Goal: Task Accomplishment & Management: Manage account settings

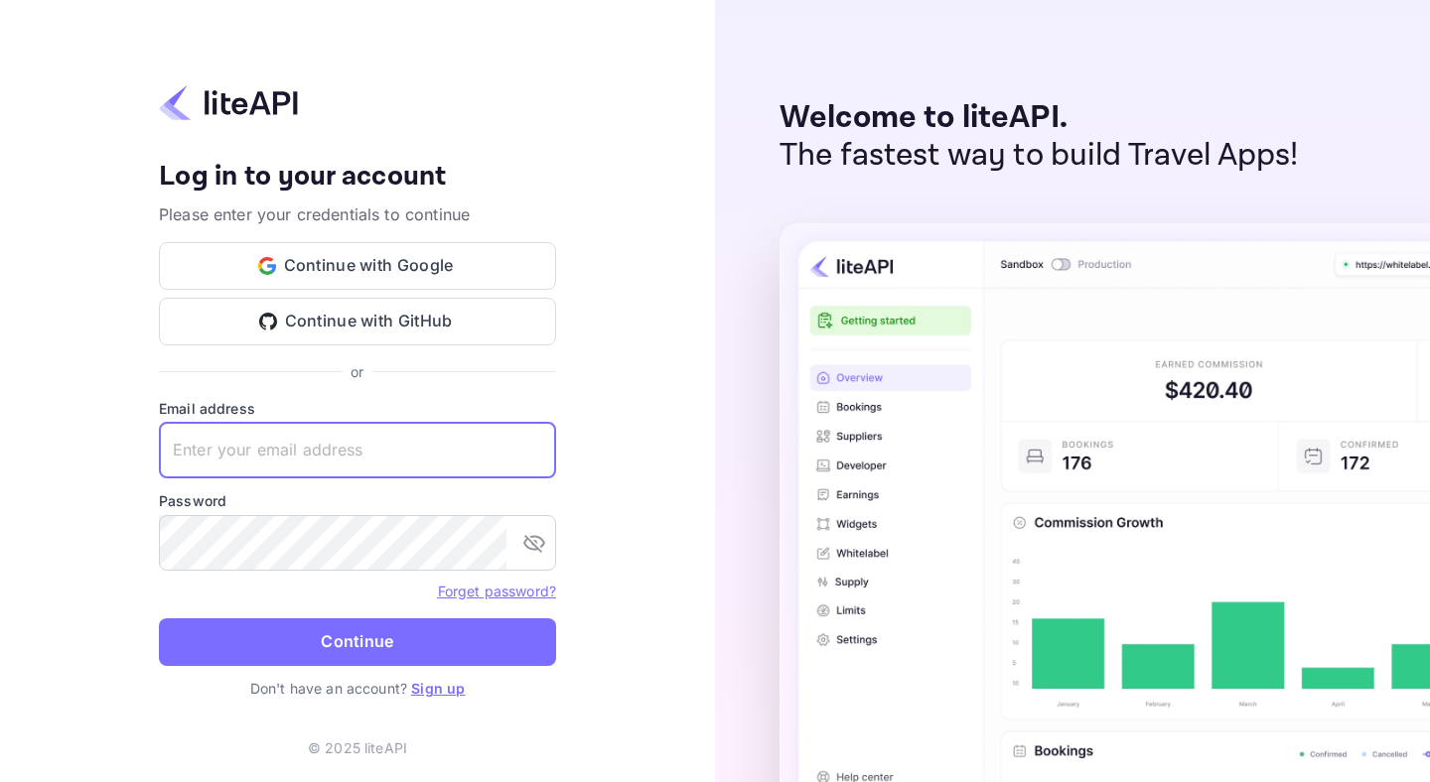
click at [224, 444] on input "text" at bounding box center [357, 451] width 397 height 56
click at [214, 436] on input "text" at bounding box center [357, 451] width 397 height 56
drag, startPoint x: 223, startPoint y: 457, endPoint x: 239, endPoint y: 453, distance: 16.4
click at [224, 457] on input "text" at bounding box center [357, 451] width 397 height 56
type input "[PERSON_NAME][EMAIL_ADDRESS]"
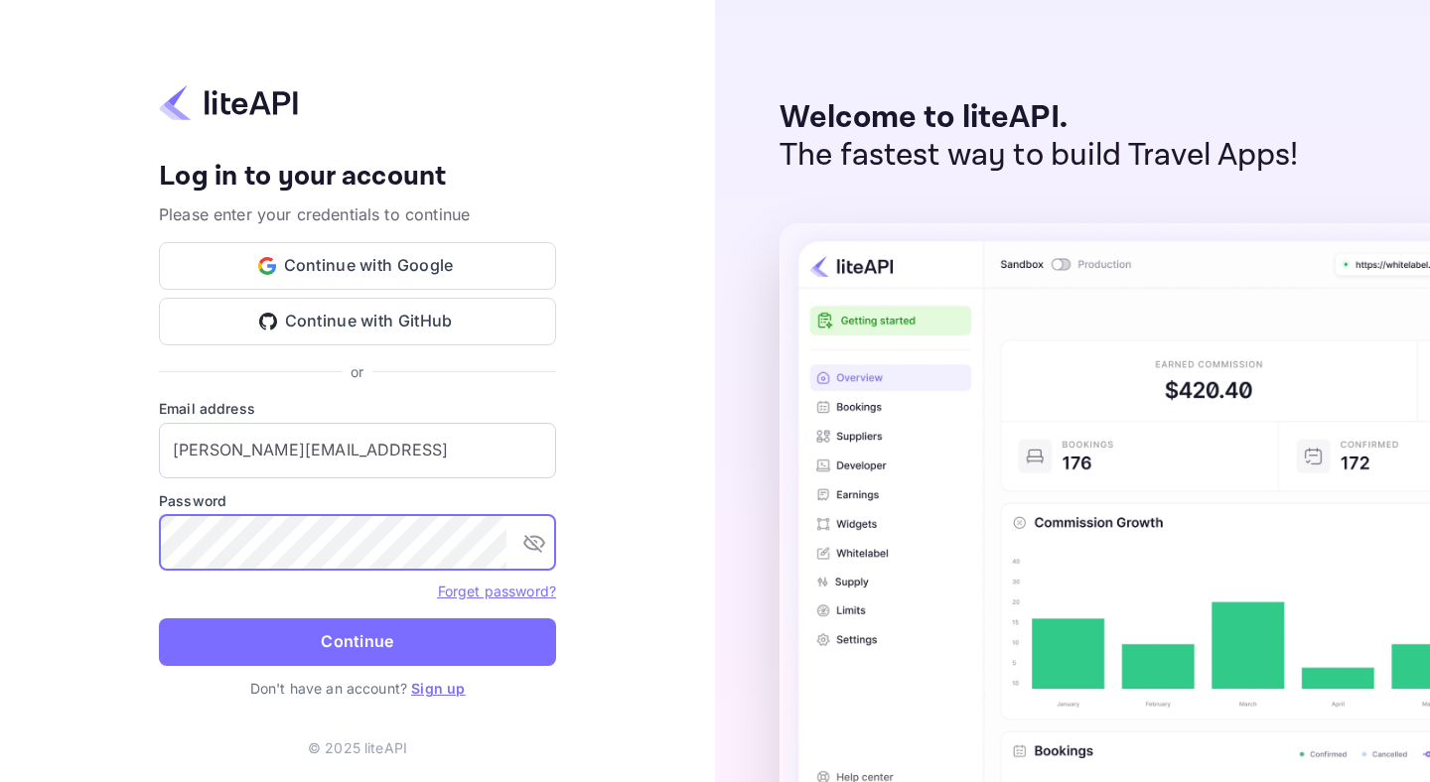
click at [91, 534] on div "Your account has been created successfully, a confirmation link has been sent t…" at bounding box center [357, 391] width 715 height 782
click at [349, 466] on input "[PERSON_NAME][EMAIL_ADDRESS]" at bounding box center [357, 451] width 397 height 56
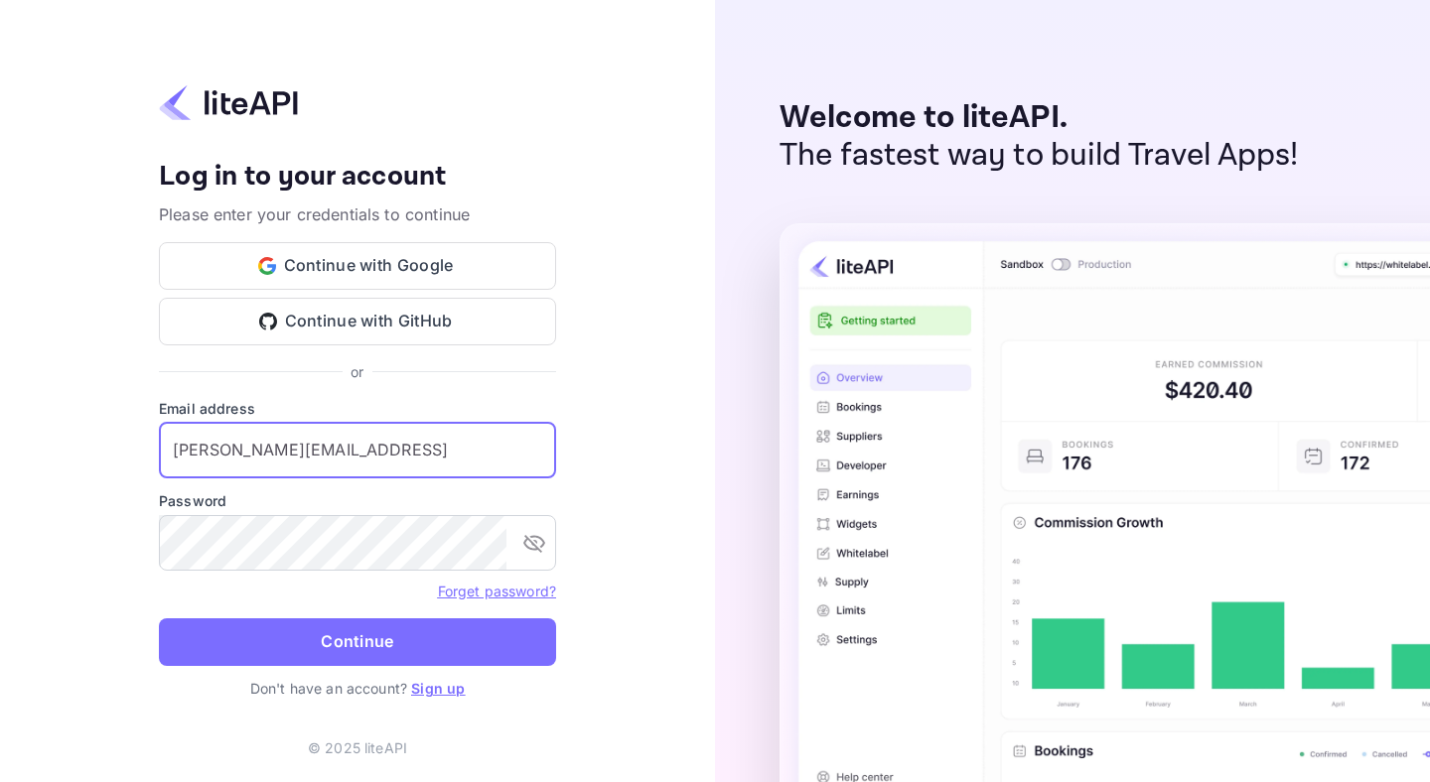
click at [0, 781] on com-1password-button at bounding box center [0, 782] width 0 height 0
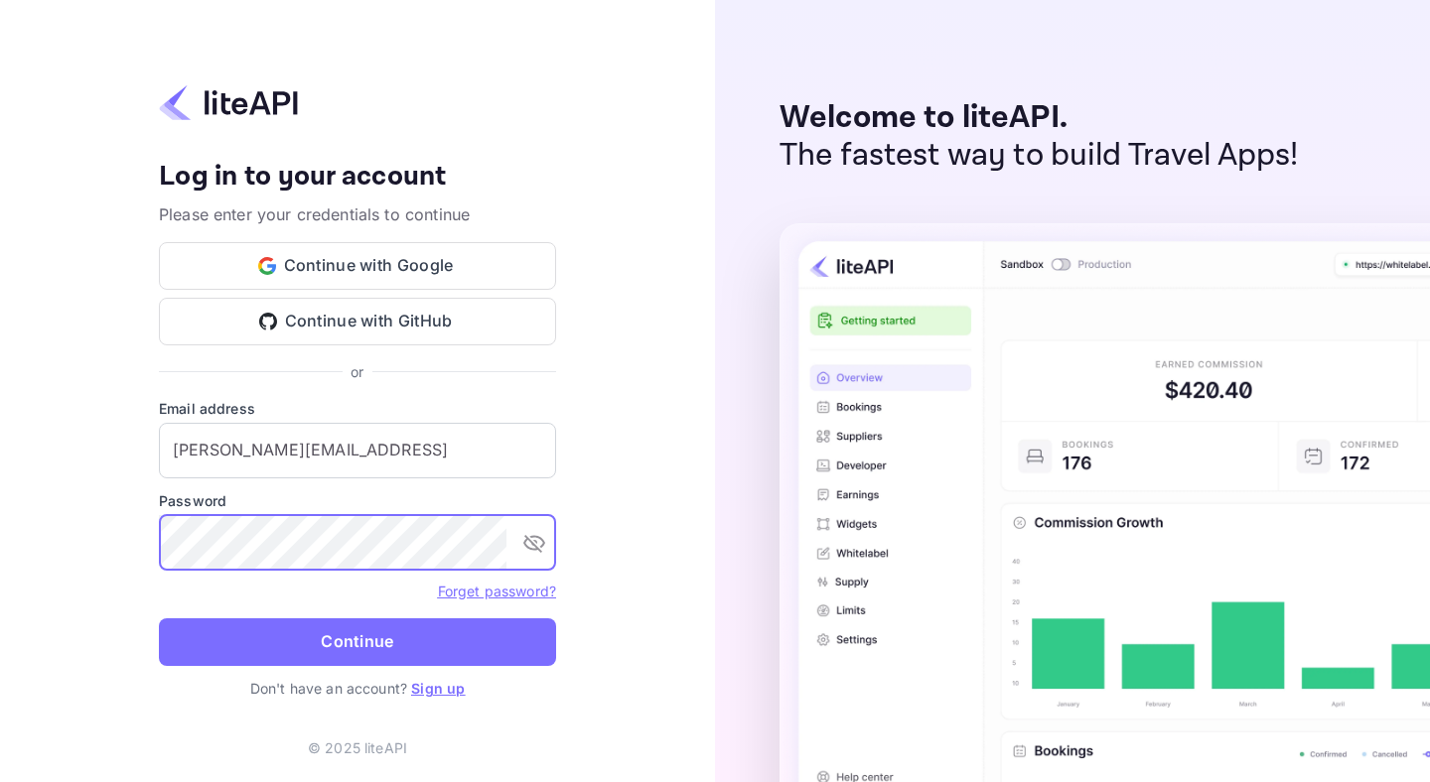
click at [0, 781] on com-1password-button at bounding box center [0, 782] width 0 height 0
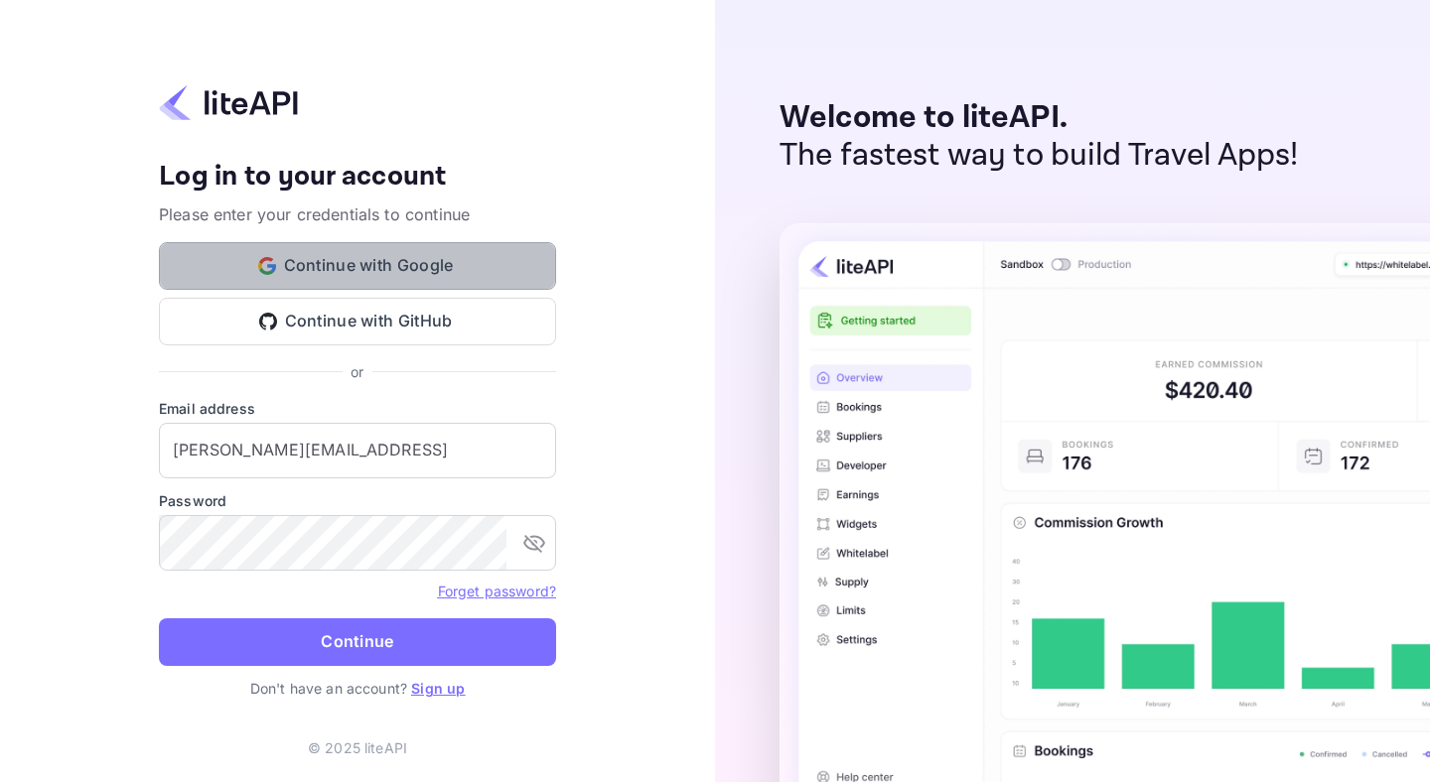
click at [318, 264] on button "Continue with Google" at bounding box center [357, 266] width 397 height 48
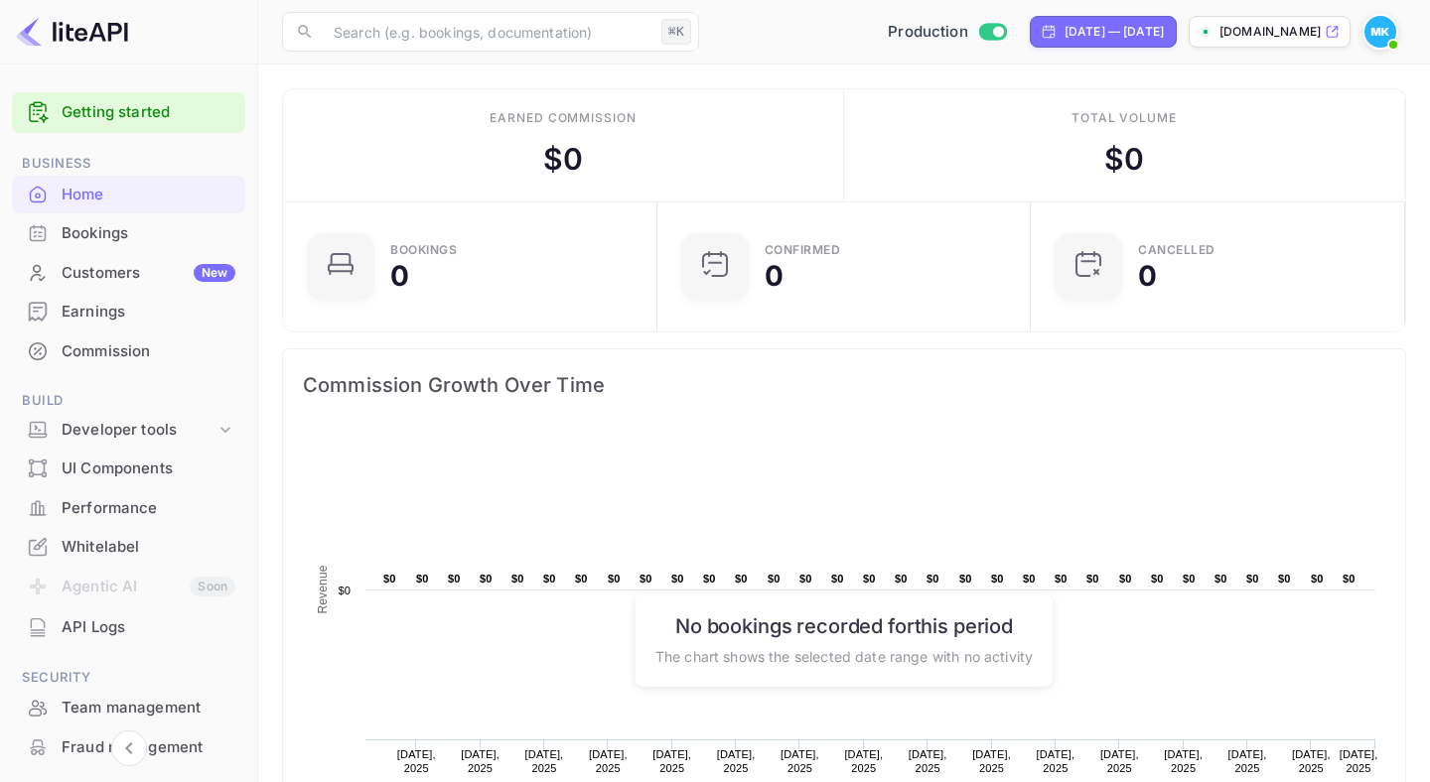
click at [1287, 34] on p "[DOMAIN_NAME]" at bounding box center [1269, 32] width 101 height 18
click at [1373, 29] on img at bounding box center [1380, 32] width 32 height 32
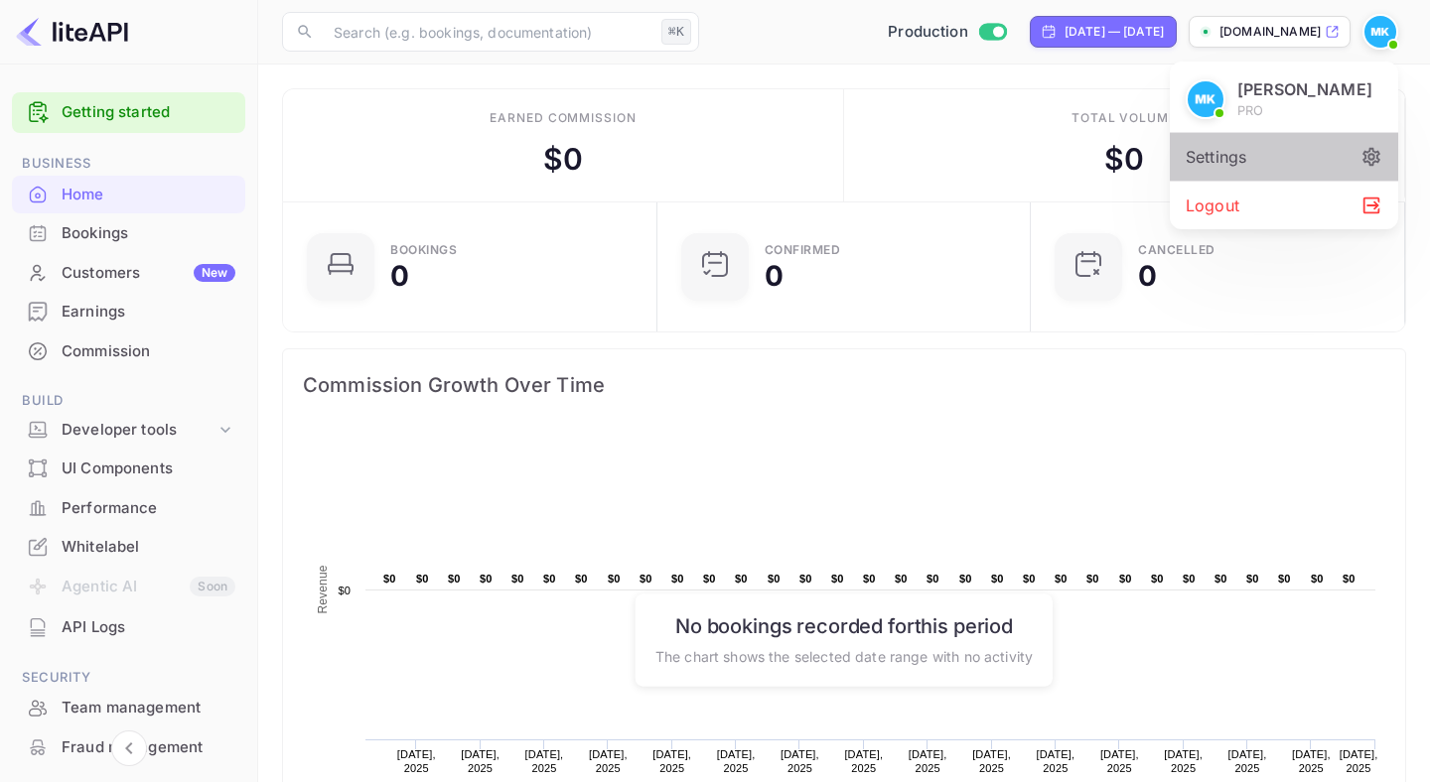
click at [1309, 180] on div "Settings" at bounding box center [1284, 157] width 228 height 48
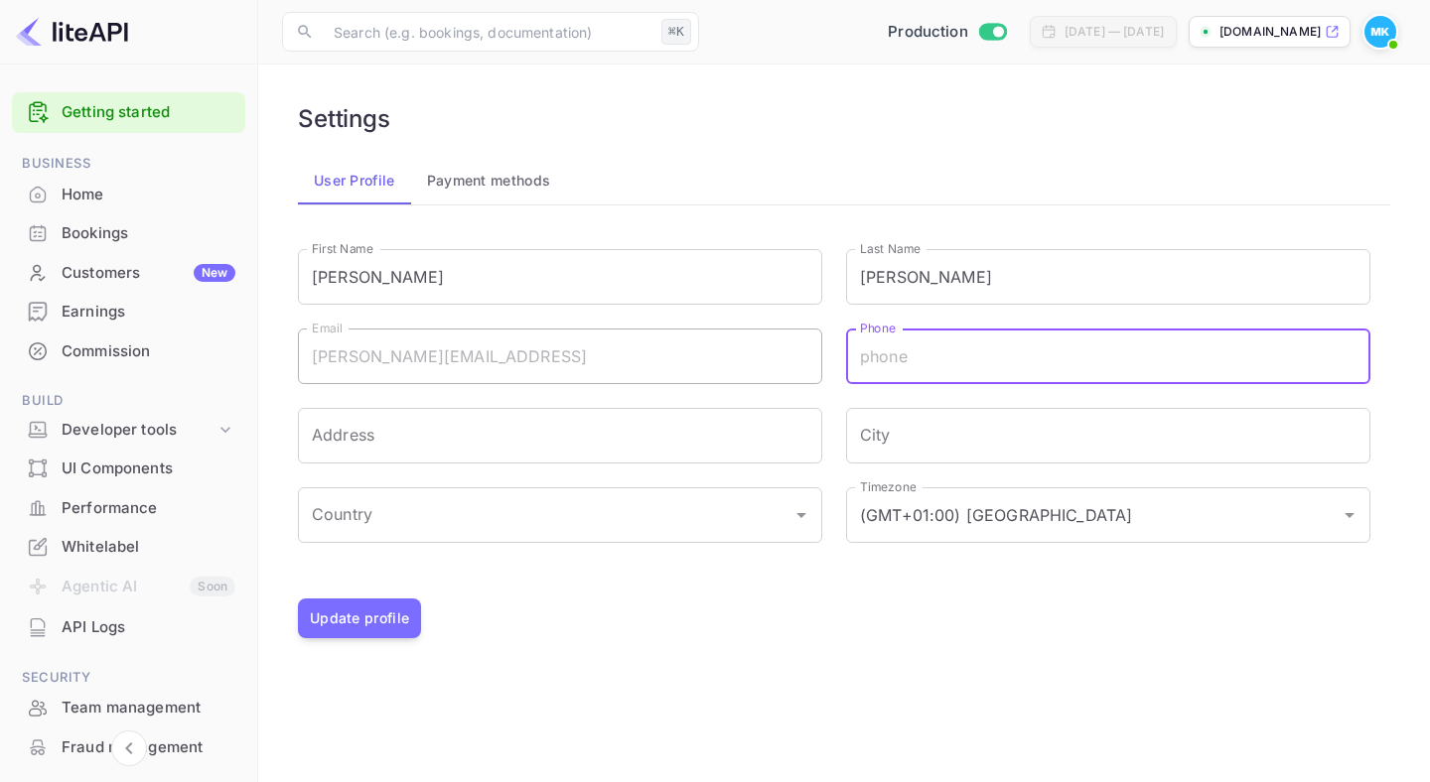
click at [908, 356] on input "Phone" at bounding box center [1108, 357] width 524 height 56
type input "[PHONE_NUMBER]"
click at [881, 689] on main "Settings User Profile Payment methods First Name [PERSON_NAME] First Name Last …" at bounding box center [844, 424] width 1172 height 718
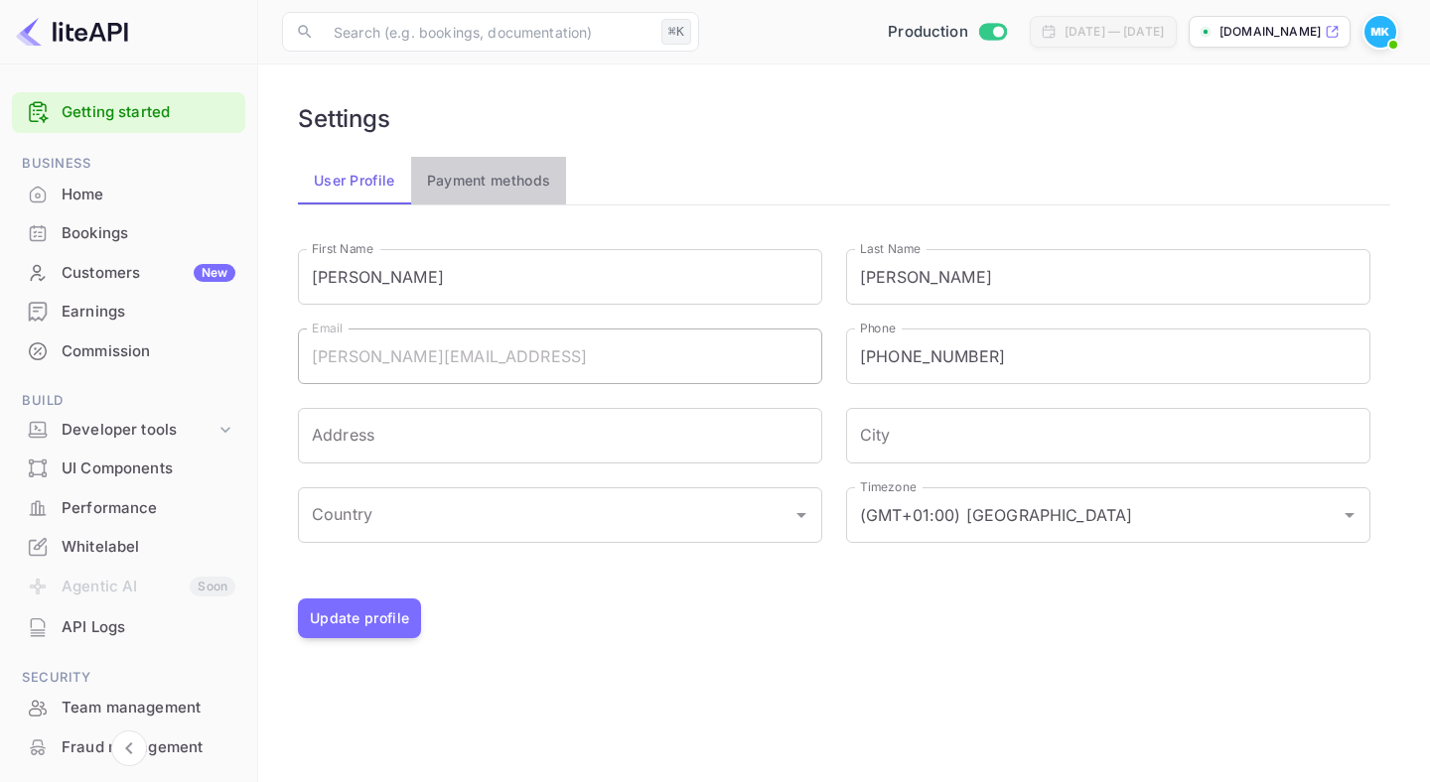
click at [480, 181] on button "Payment methods" at bounding box center [489, 181] width 156 height 48
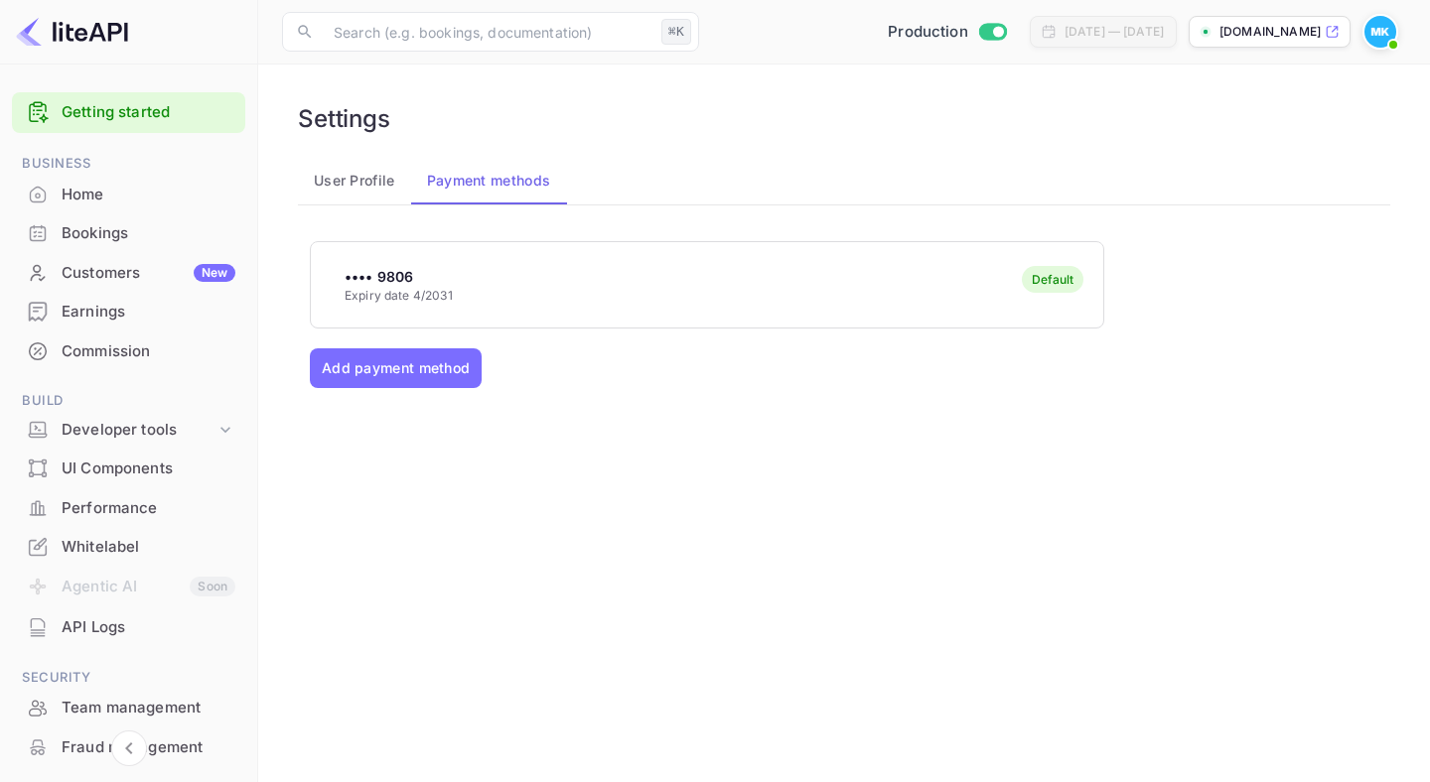
click at [342, 182] on button "User Profile" at bounding box center [354, 181] width 113 height 48
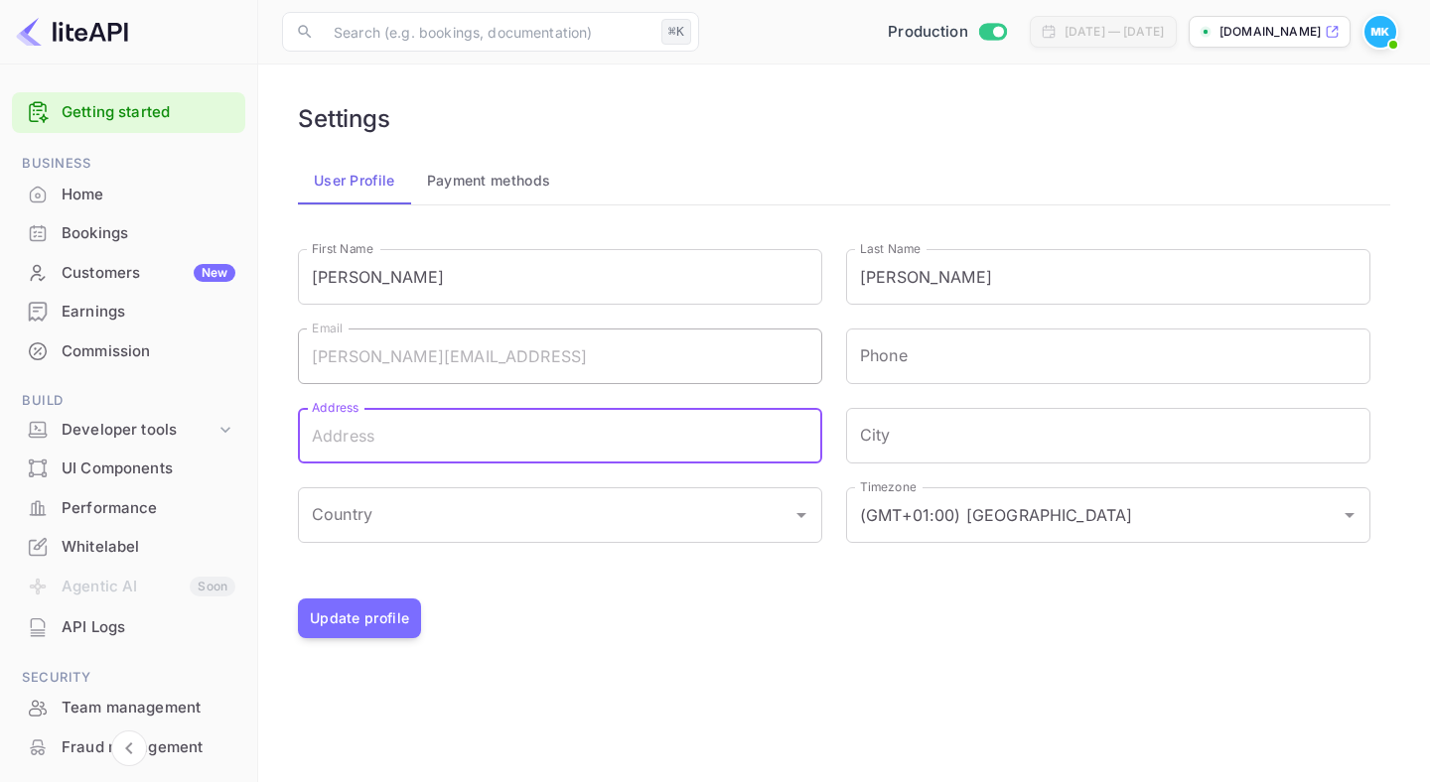
click at [430, 456] on input "Address" at bounding box center [560, 436] width 524 height 56
type input "13075335777"
type input "26 Broadway"
type input "New York"
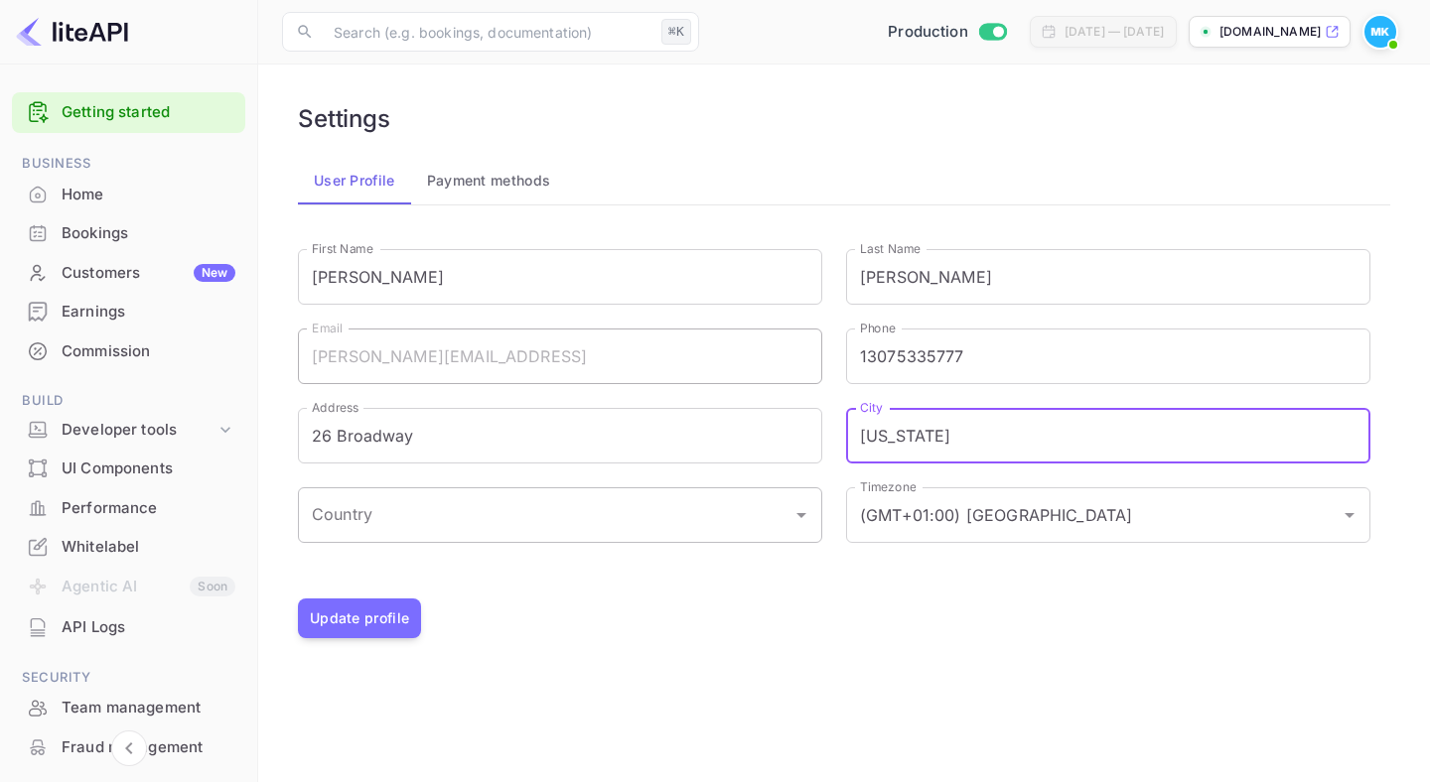
click at [426, 513] on input "Country" at bounding box center [545, 515] width 477 height 38
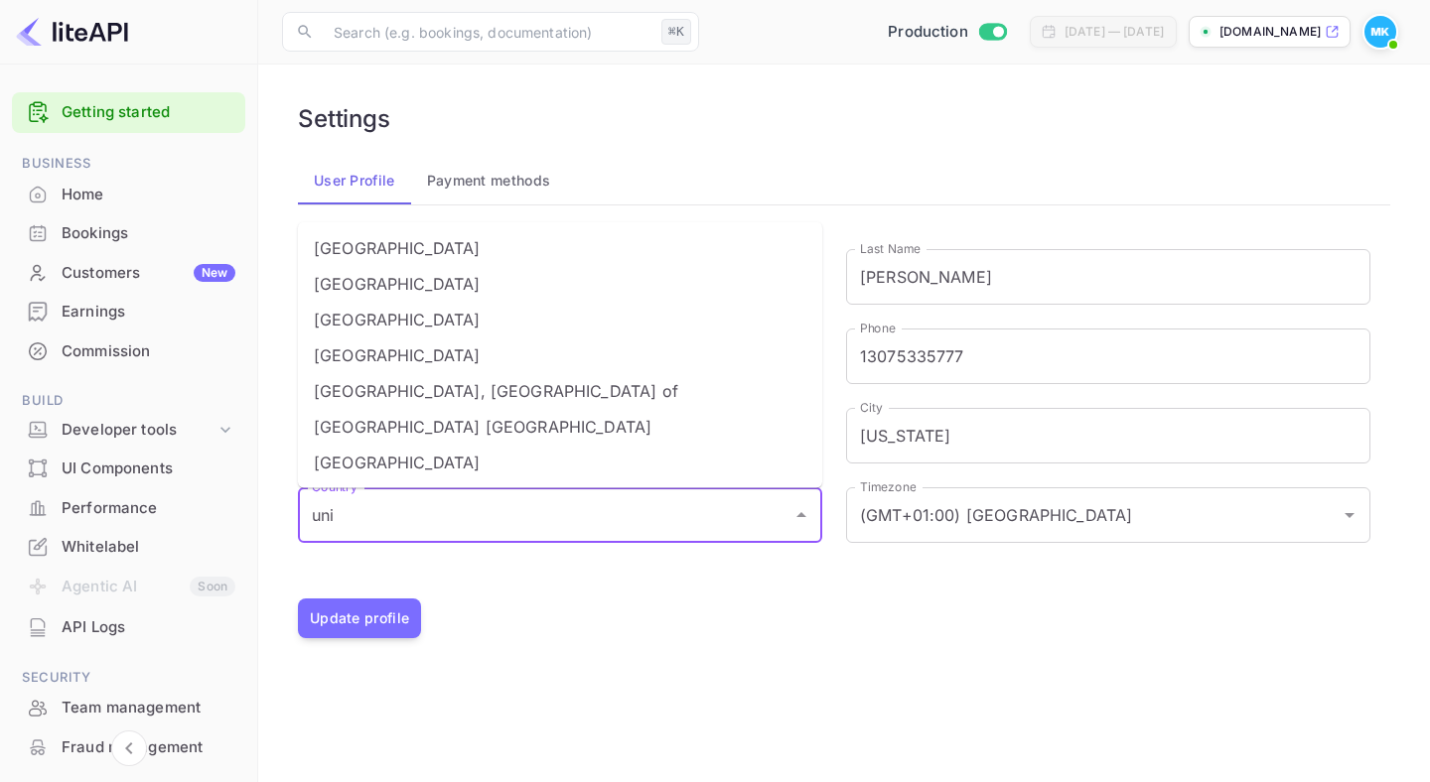
click at [375, 478] on li "United States" at bounding box center [560, 463] width 524 height 36
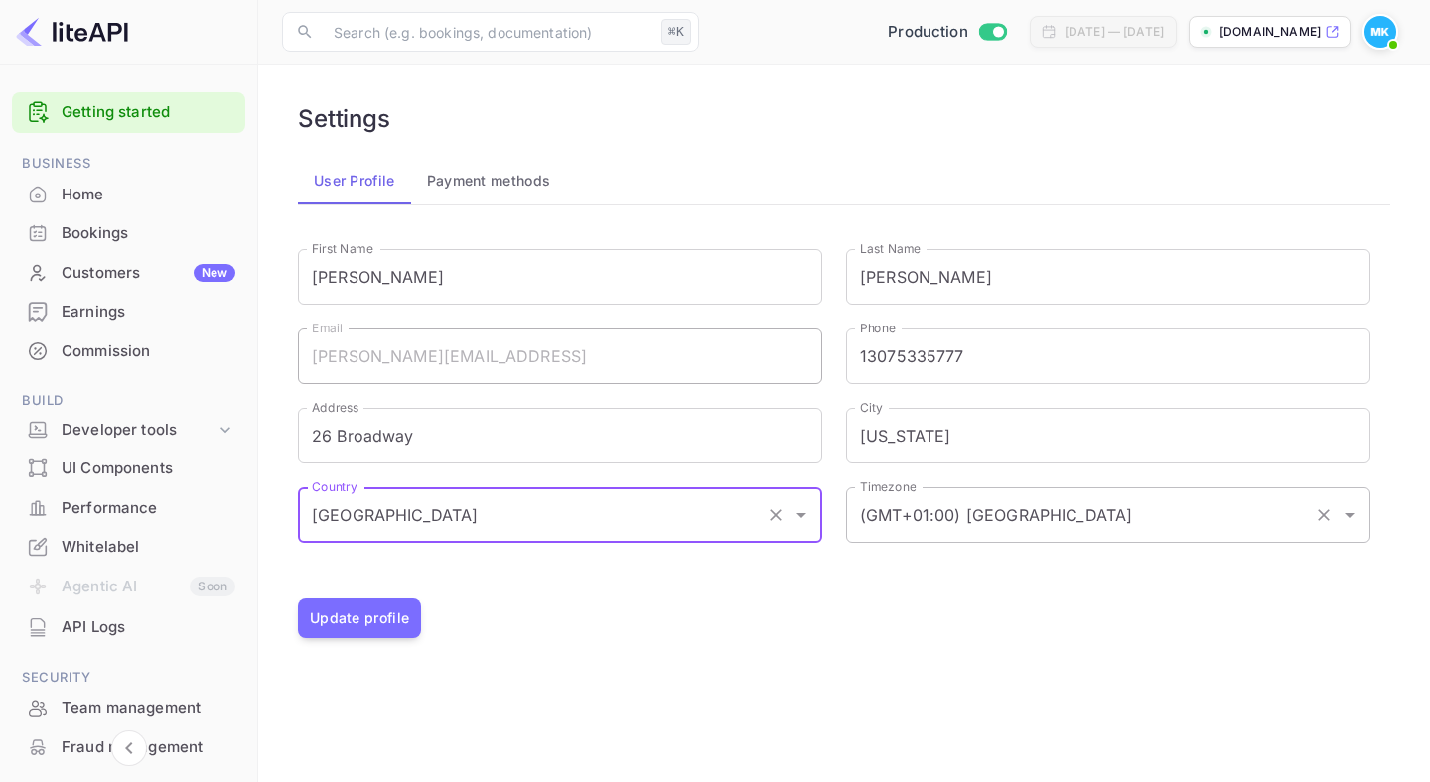
type input "United States"
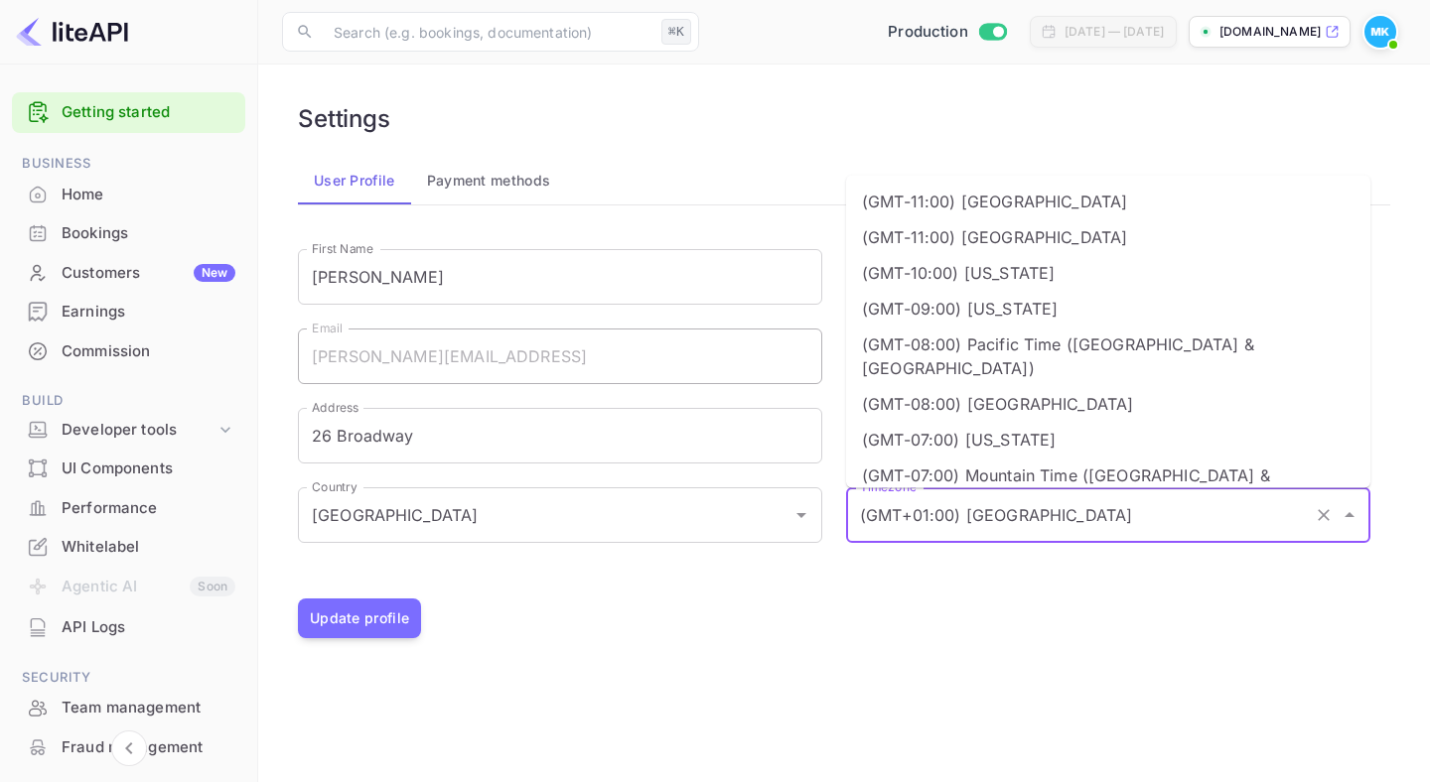
click at [1051, 506] on input "(GMT+01:00) Madrid" at bounding box center [1080, 515] width 451 height 38
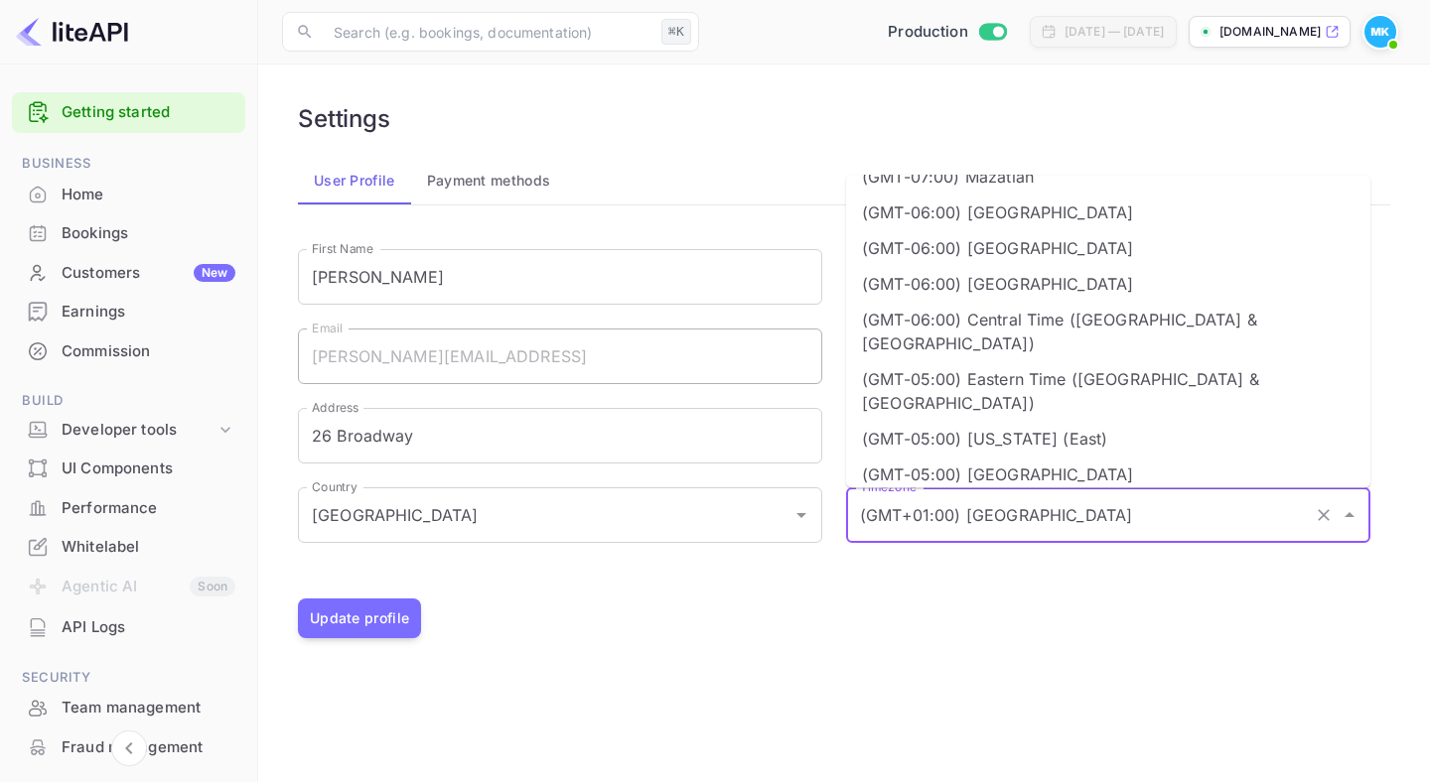
scroll to position [394, 0]
click at [1048, 360] on li "(GMT-05:00) Eastern Time (US & Canada)" at bounding box center [1108, 390] width 524 height 60
type input "(GMT-05:00) Eastern Time (US & Canada)"
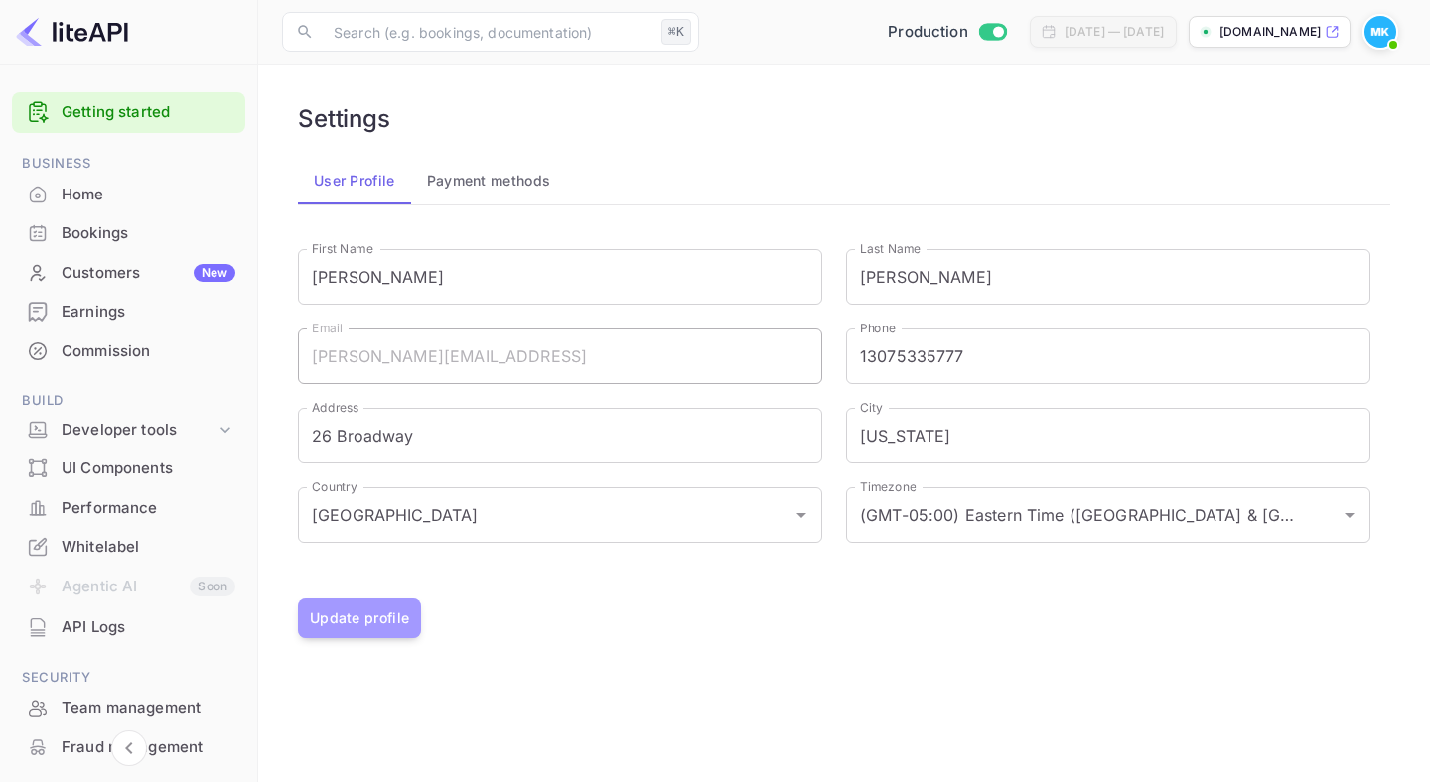
drag, startPoint x: 397, startPoint y: 622, endPoint x: 949, endPoint y: 614, distance: 552.1
click at [397, 622] on button "Update profile" at bounding box center [359, 619] width 123 height 40
click at [104, 268] on div "Customers New" at bounding box center [149, 273] width 174 height 23
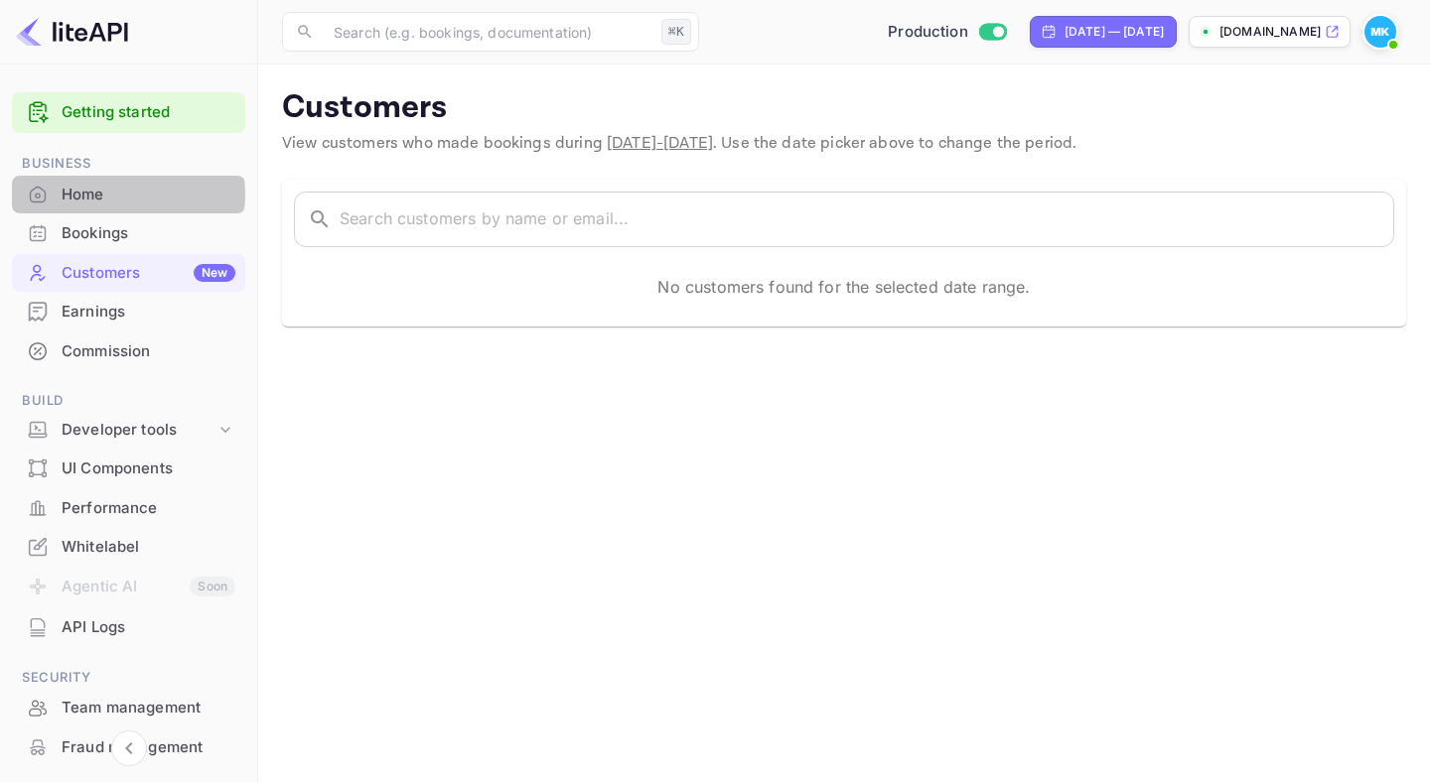
click at [127, 195] on div "Home" at bounding box center [149, 195] width 174 height 23
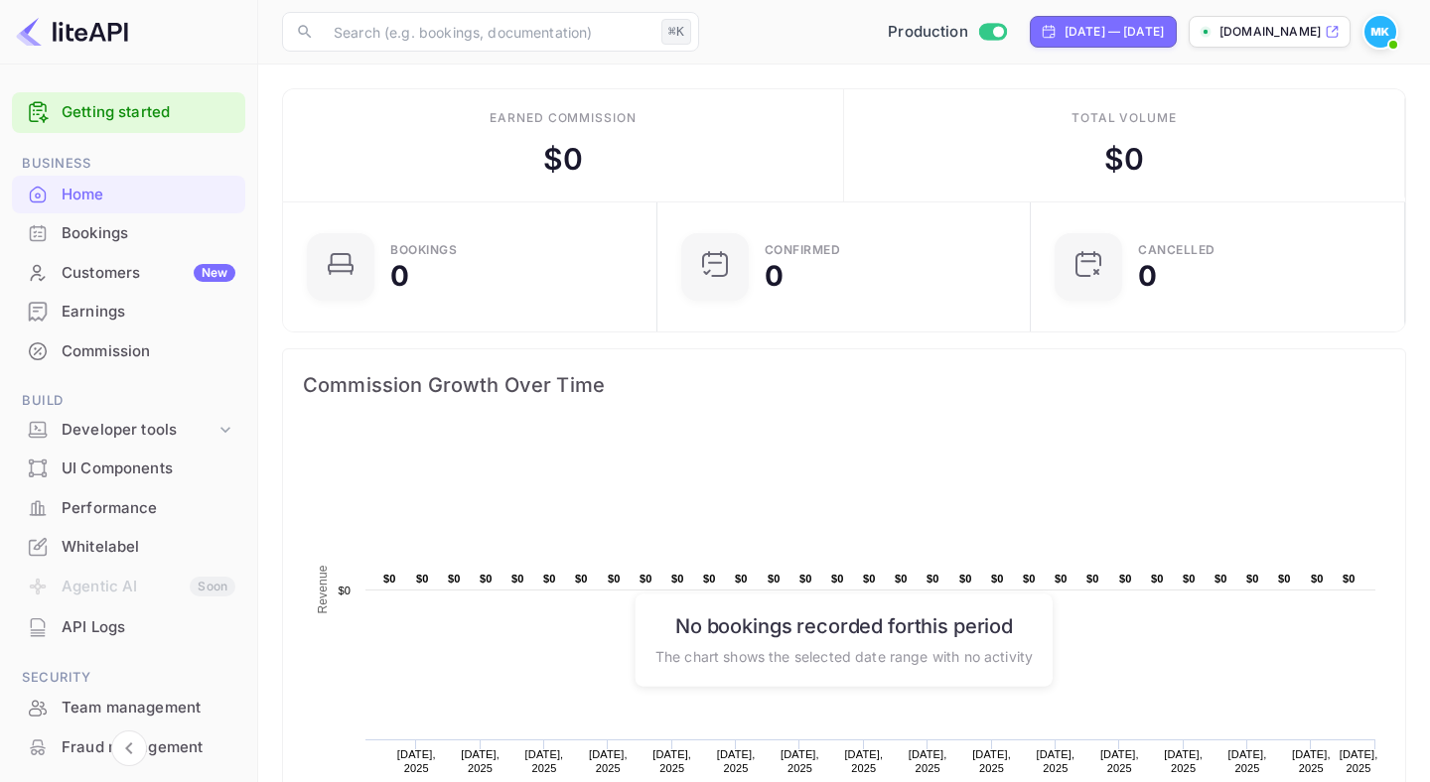
scroll to position [175, 0]
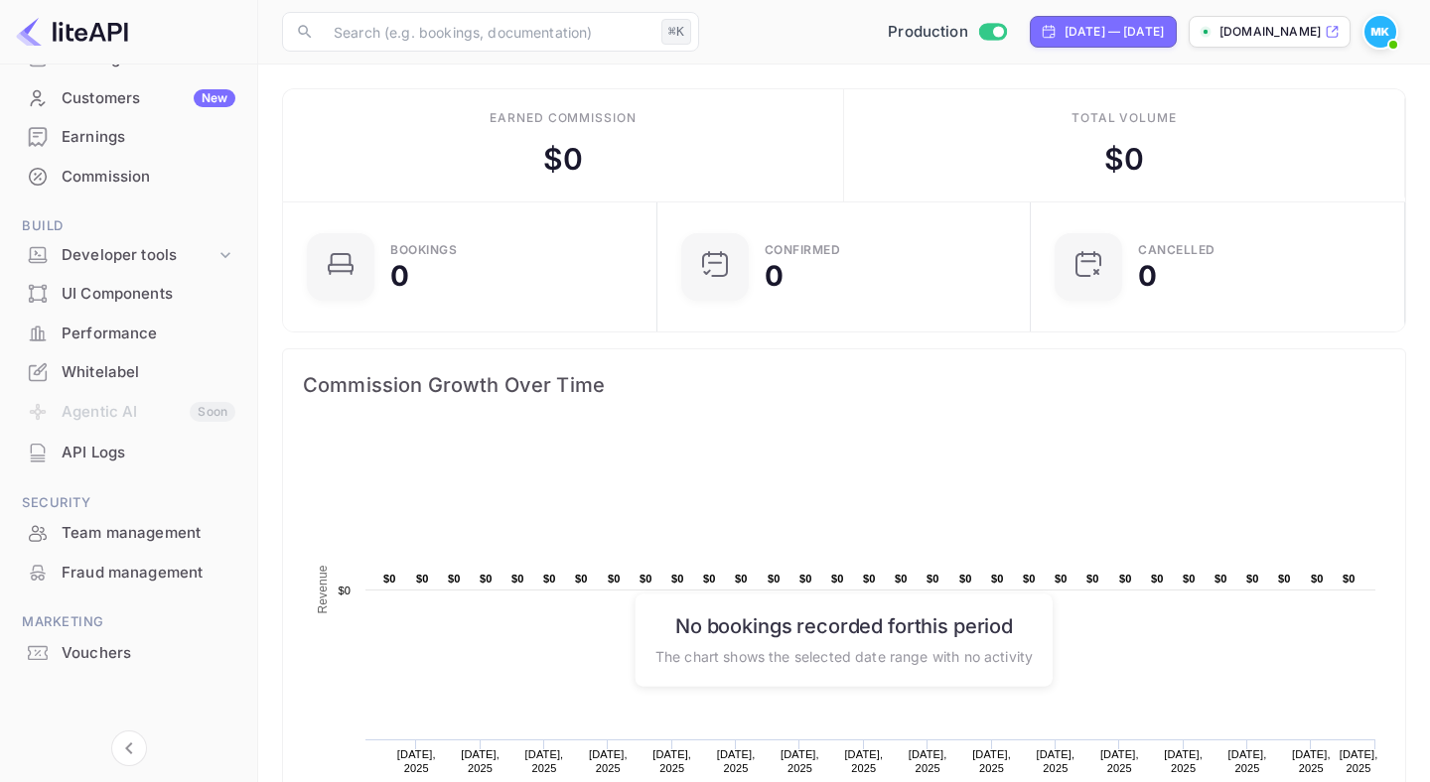
click at [95, 362] on div "Whitelabel" at bounding box center [149, 372] width 174 height 23
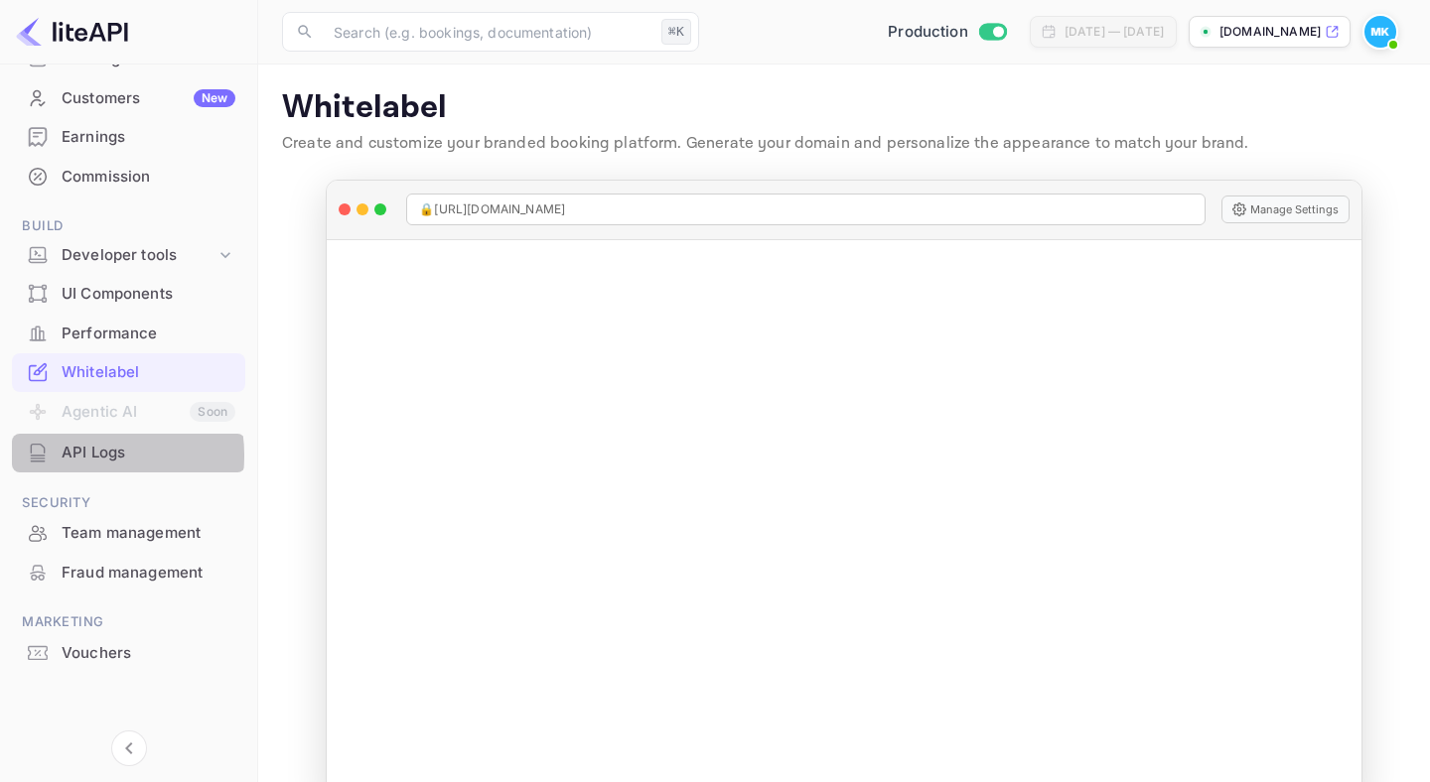
click at [77, 456] on div "API Logs" at bounding box center [149, 453] width 174 height 23
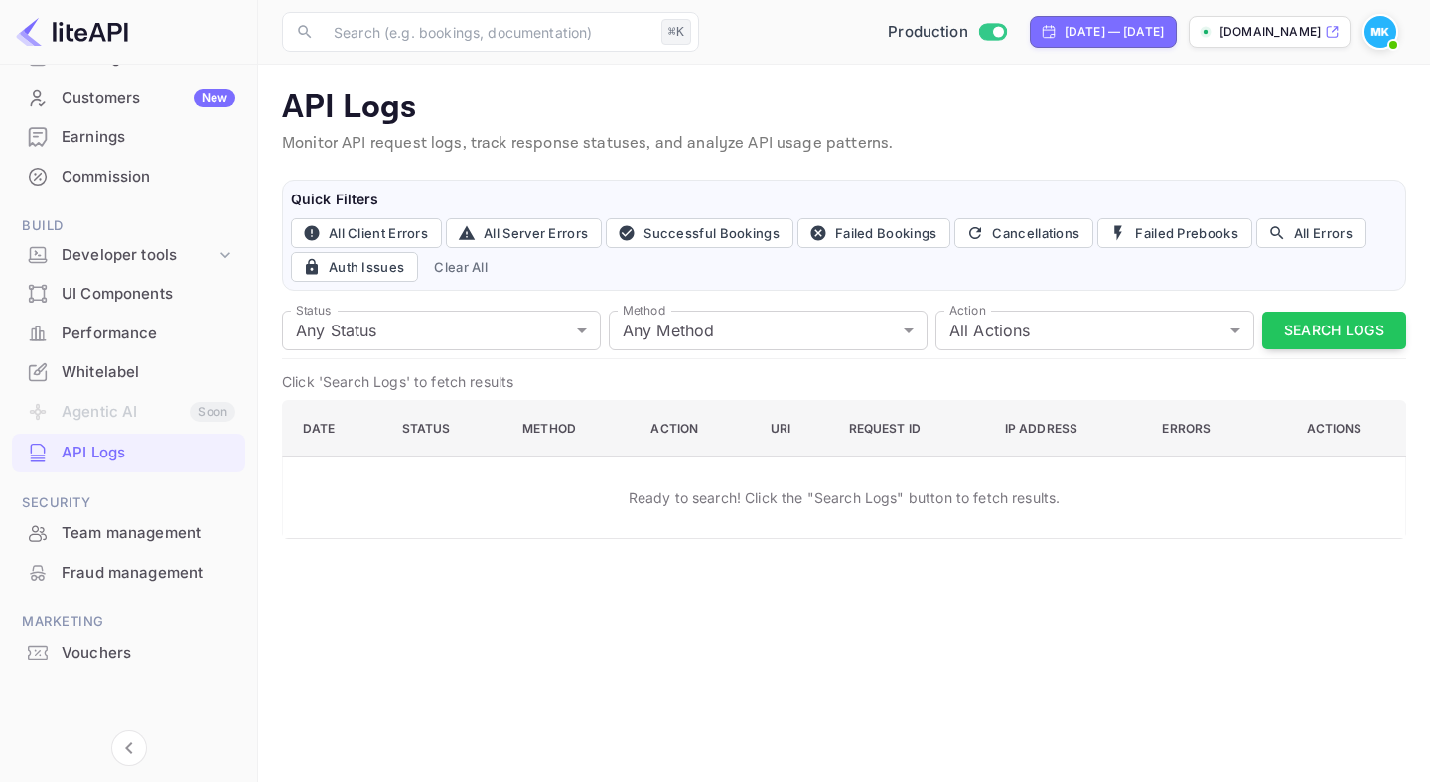
click at [101, 525] on div "Team management" at bounding box center [149, 533] width 174 height 23
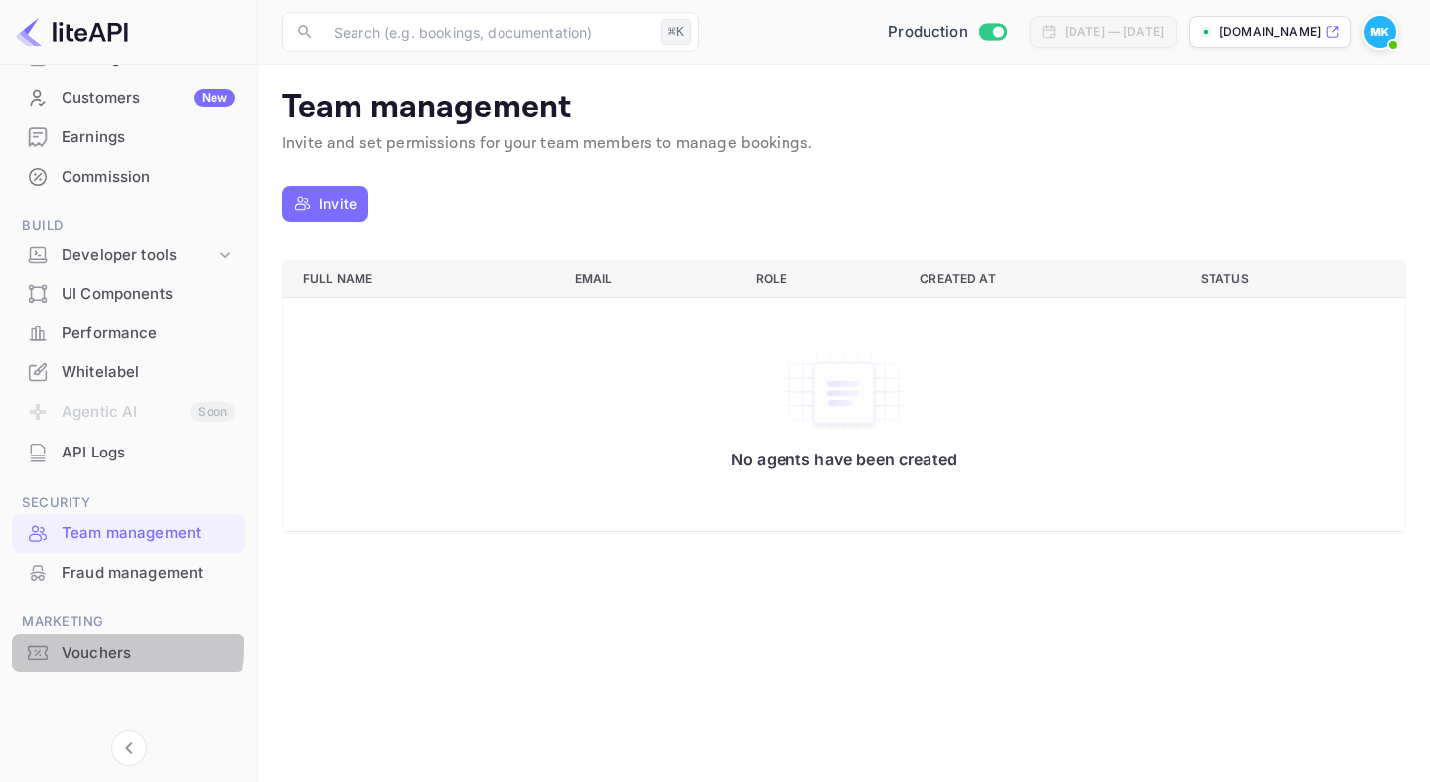
click at [69, 646] on div "Vouchers" at bounding box center [149, 653] width 174 height 23
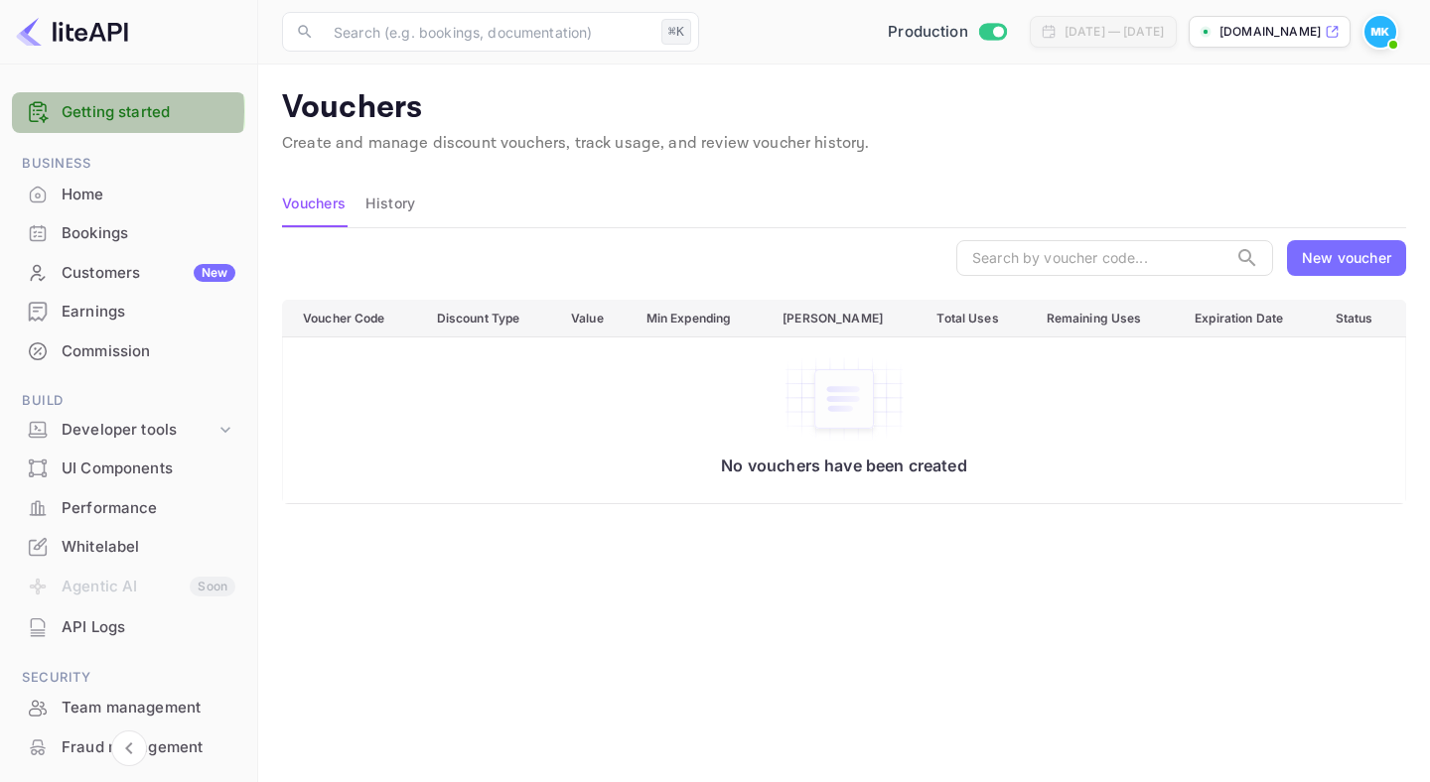
click at [87, 111] on link "Getting started" at bounding box center [149, 112] width 174 height 23
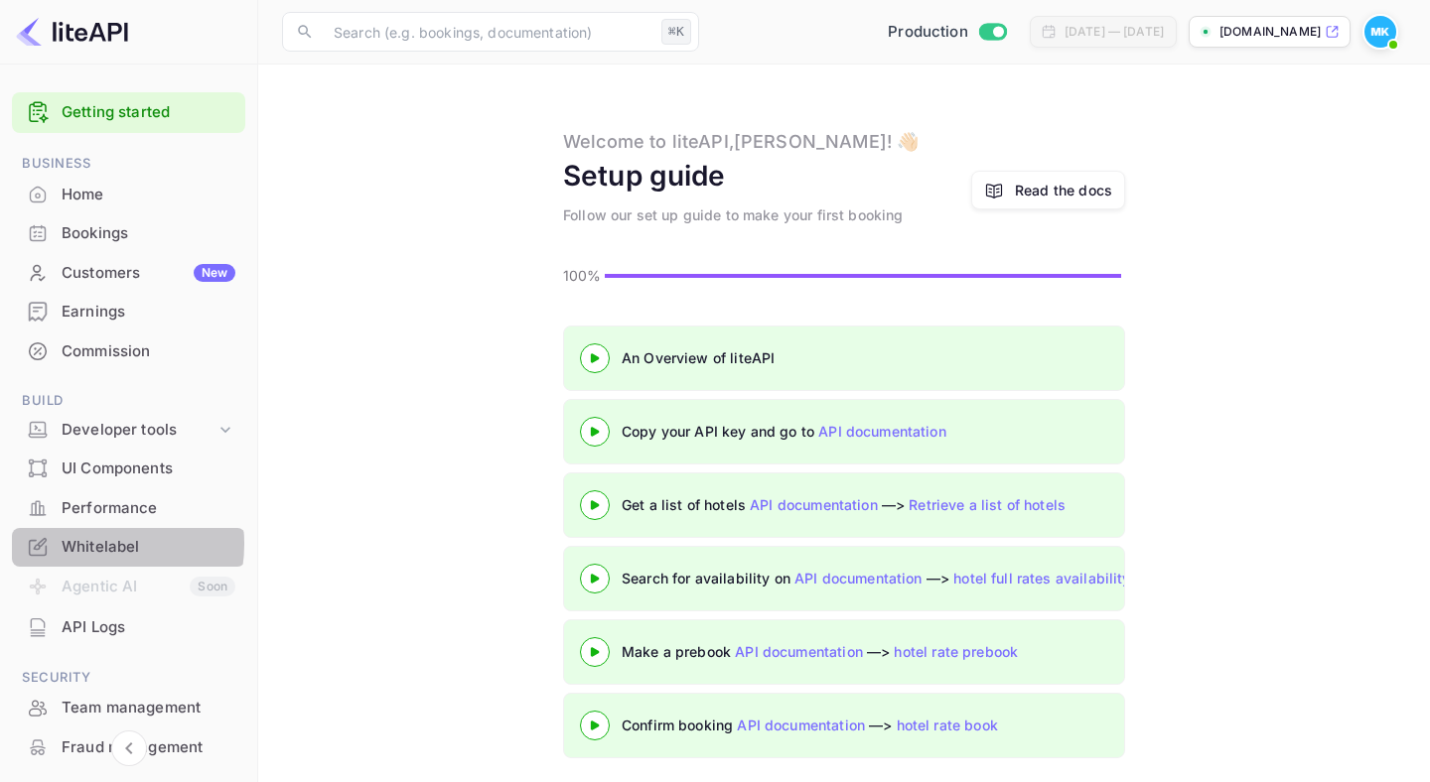
click at [86, 544] on div "Whitelabel" at bounding box center [149, 547] width 174 height 23
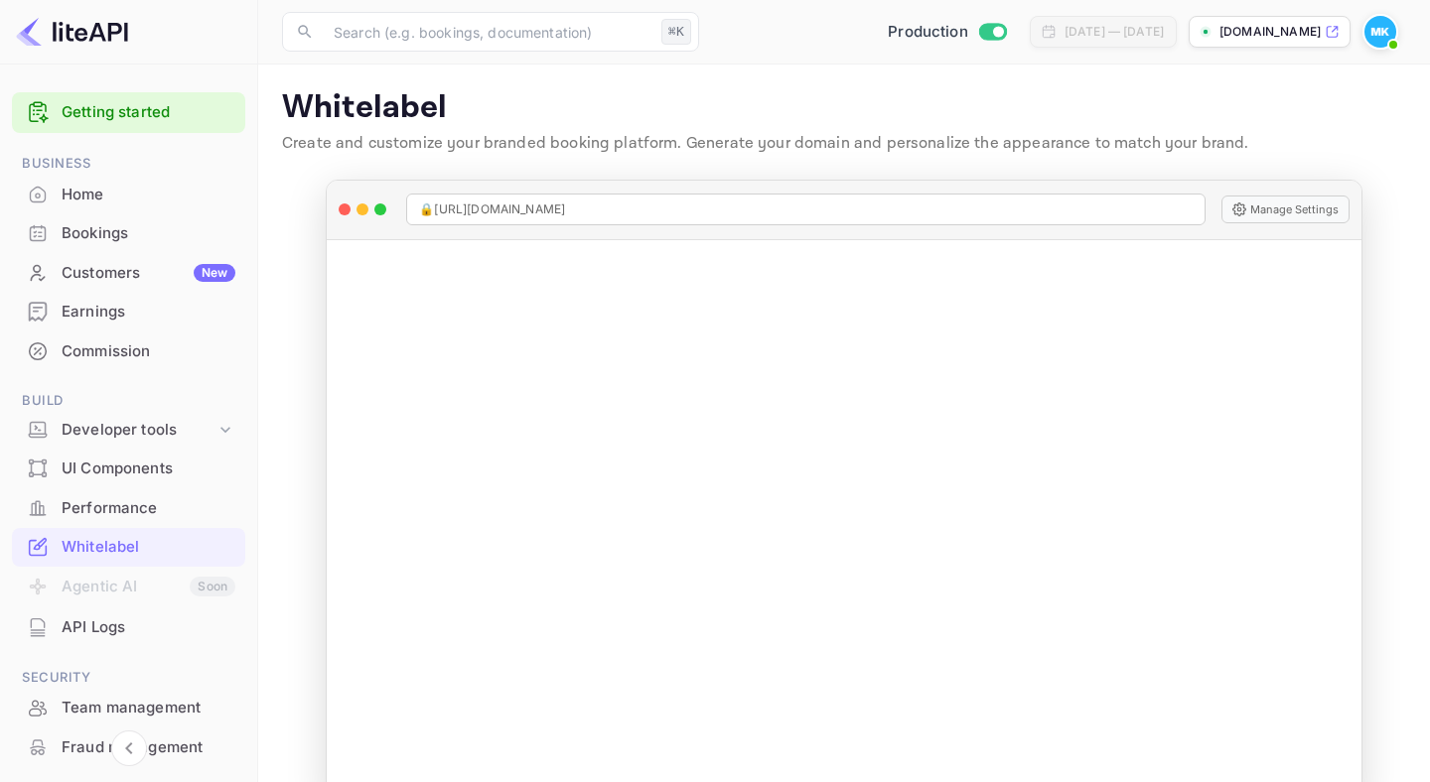
click at [102, 465] on div "UI Components" at bounding box center [149, 469] width 174 height 23
